Goal: Book appointment/travel/reservation

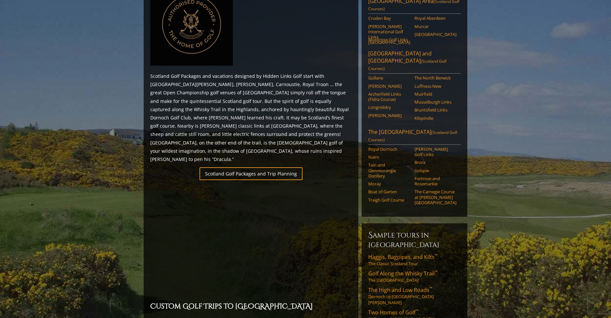
scroll to position [231, 0]
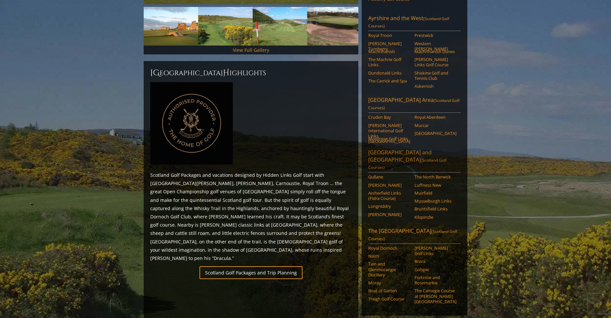
click at [386, 149] on link "[GEOGRAPHIC_DATA] and [GEOGRAPHIC_DATA] ([GEOGRAPHIC_DATA] Golf Courses)" at bounding box center [414, 161] width 92 height 24
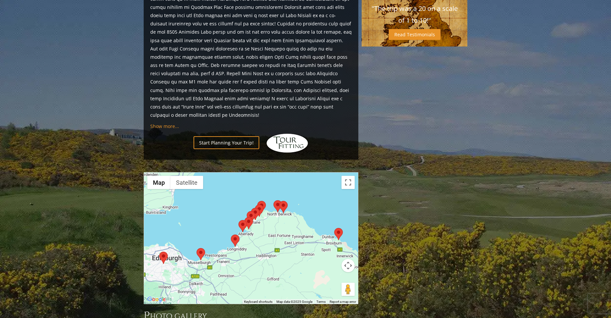
scroll to position [371, 0]
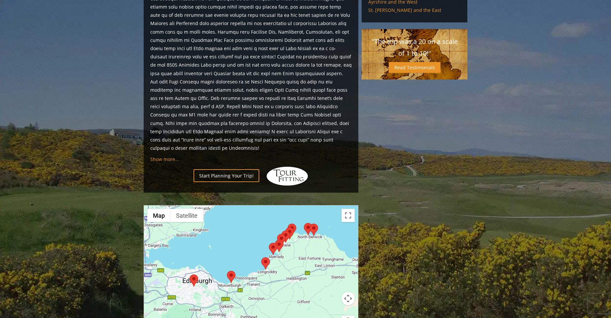
drag, startPoint x: 236, startPoint y: 274, endPoint x: 268, endPoint y: 261, distance: 34.7
click at [268, 261] on div at bounding box center [251, 271] width 214 height 131
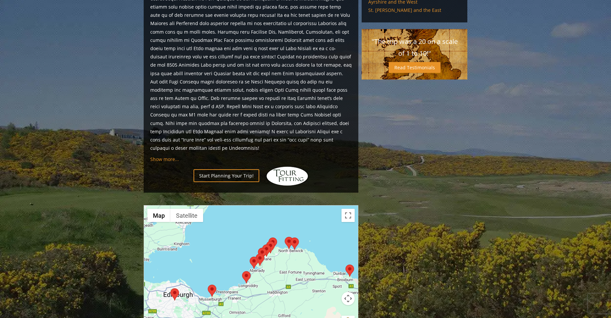
drag, startPoint x: 291, startPoint y: 240, endPoint x: 267, endPoint y: 258, distance: 29.9
click at [267, 258] on div at bounding box center [251, 271] width 214 height 131
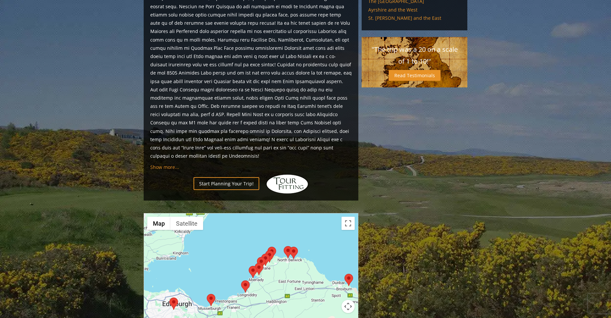
scroll to position [396, 0]
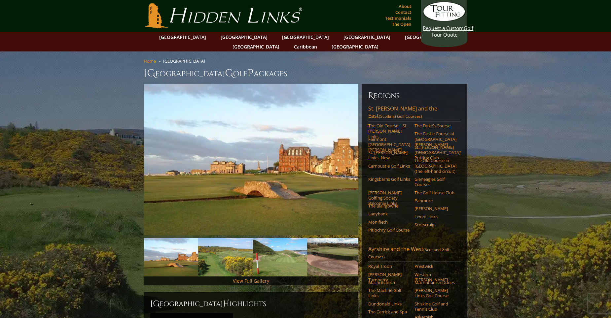
scroll to position [198, 0]
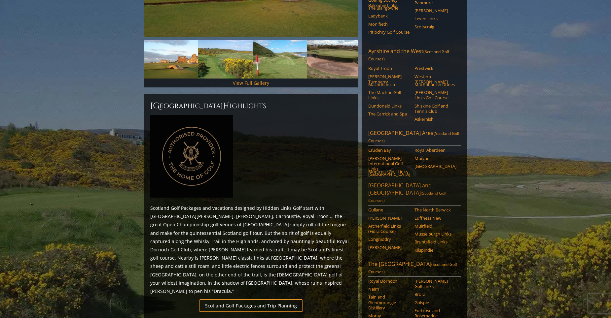
click at [393, 182] on link "Edinburgh and East Lothian (Scotland Golf Courses)" at bounding box center [414, 194] width 92 height 24
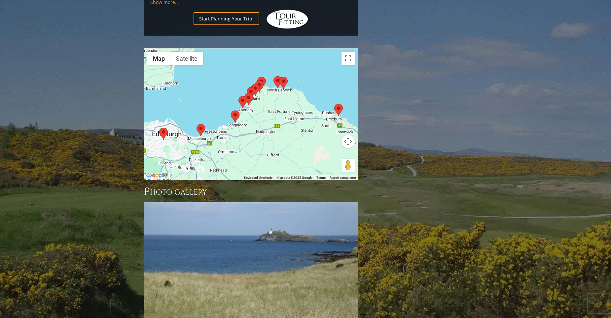
scroll to position [429, 0]
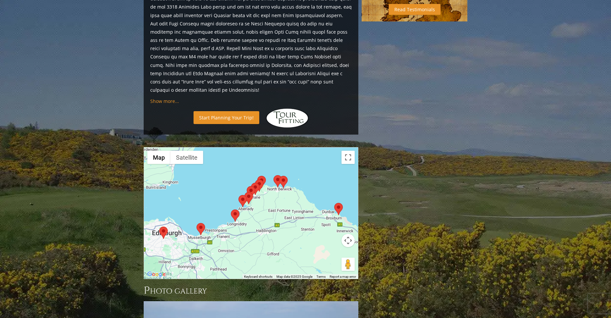
click at [213, 111] on link "Start Planning Your Trip!" at bounding box center [226, 117] width 66 height 13
